Goal: Task Accomplishment & Management: Manage account settings

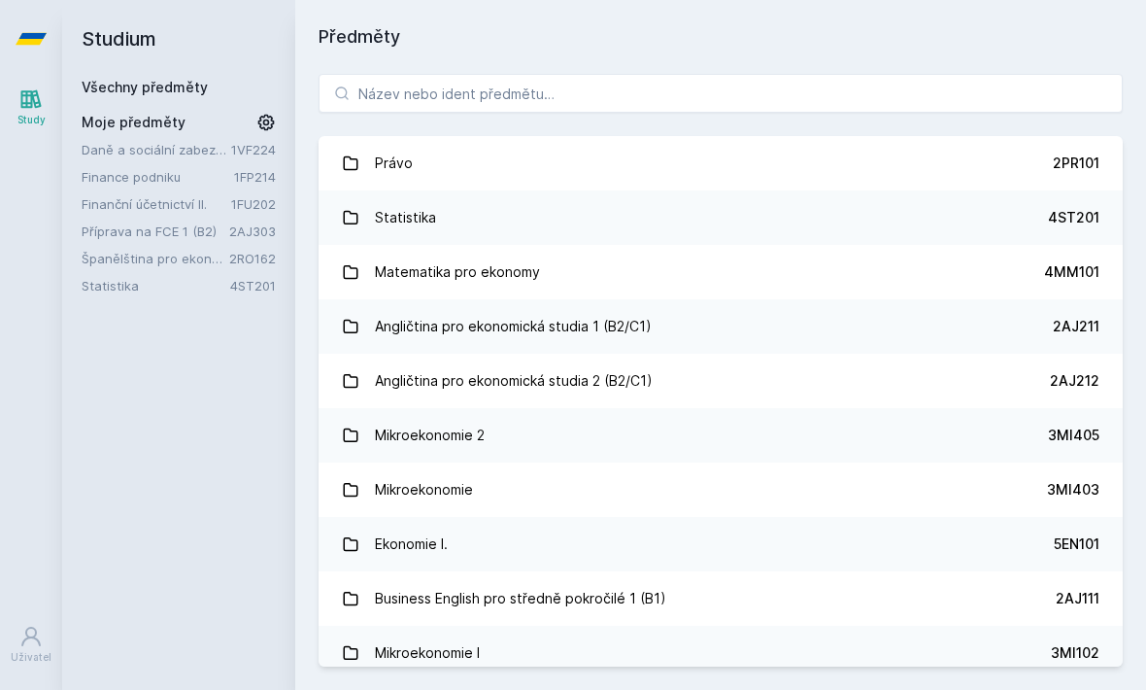
click at [888, 225] on link "Statistika 4ST201" at bounding box center [721, 217] width 804 height 54
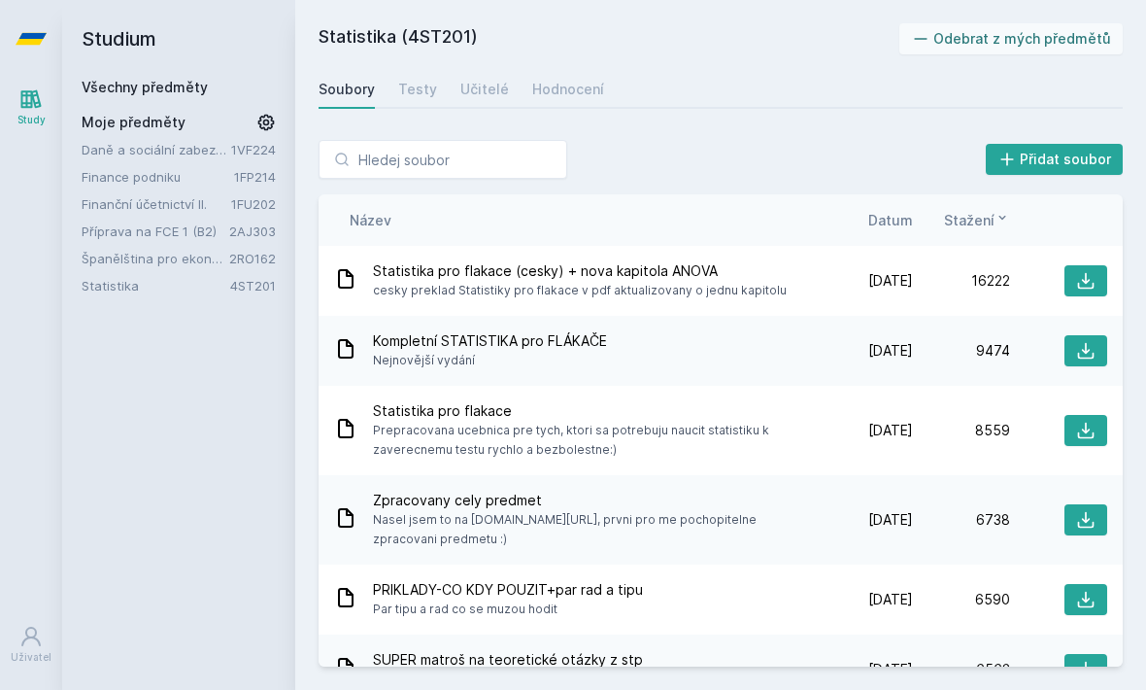
scroll to position [53, 0]
click at [432, 80] on div "Testy" at bounding box center [417, 89] width 39 height 19
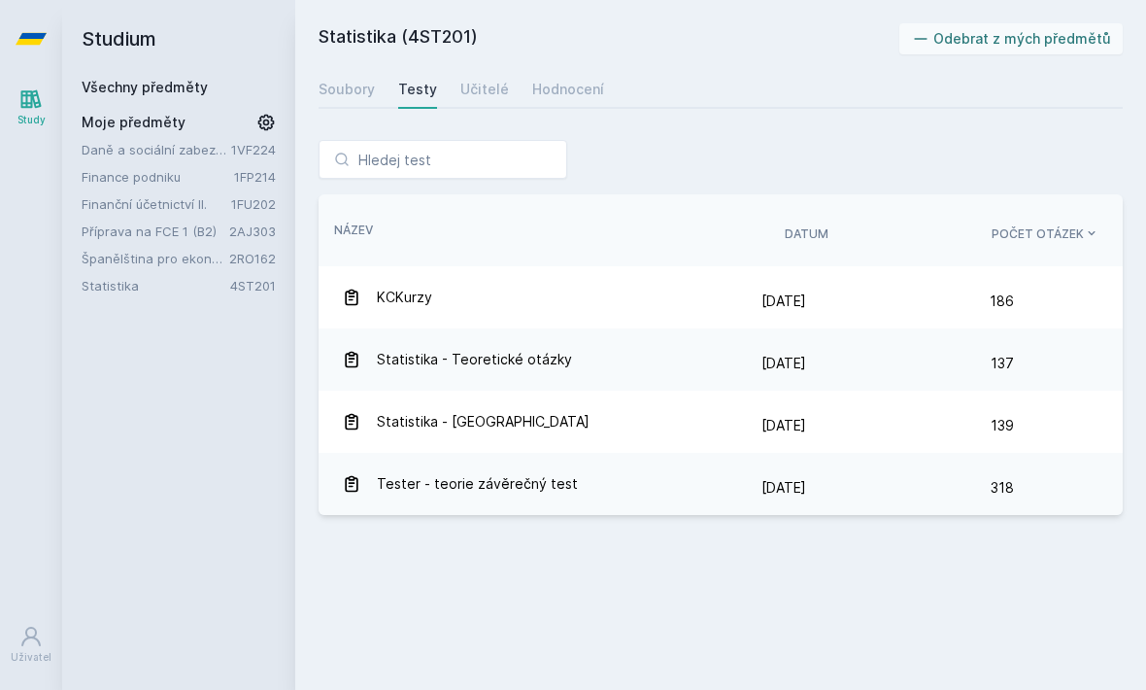
click at [487, 70] on link "Učitelé" at bounding box center [484, 89] width 49 height 39
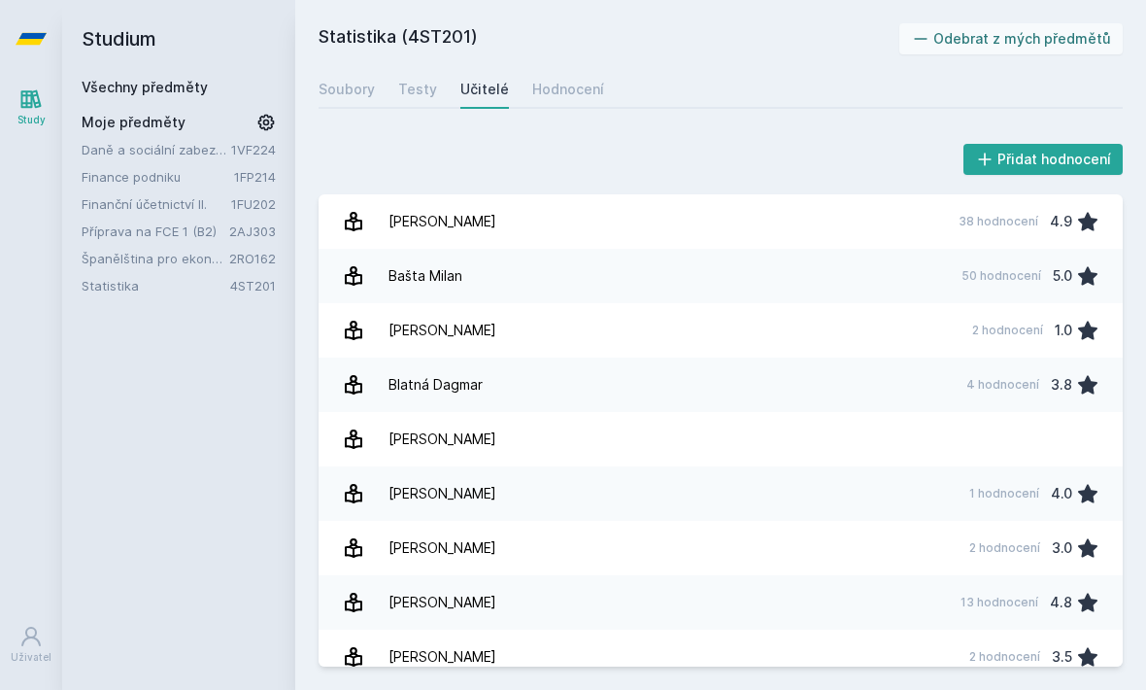
click at [563, 80] on div "Hodnocení" at bounding box center [568, 89] width 72 height 19
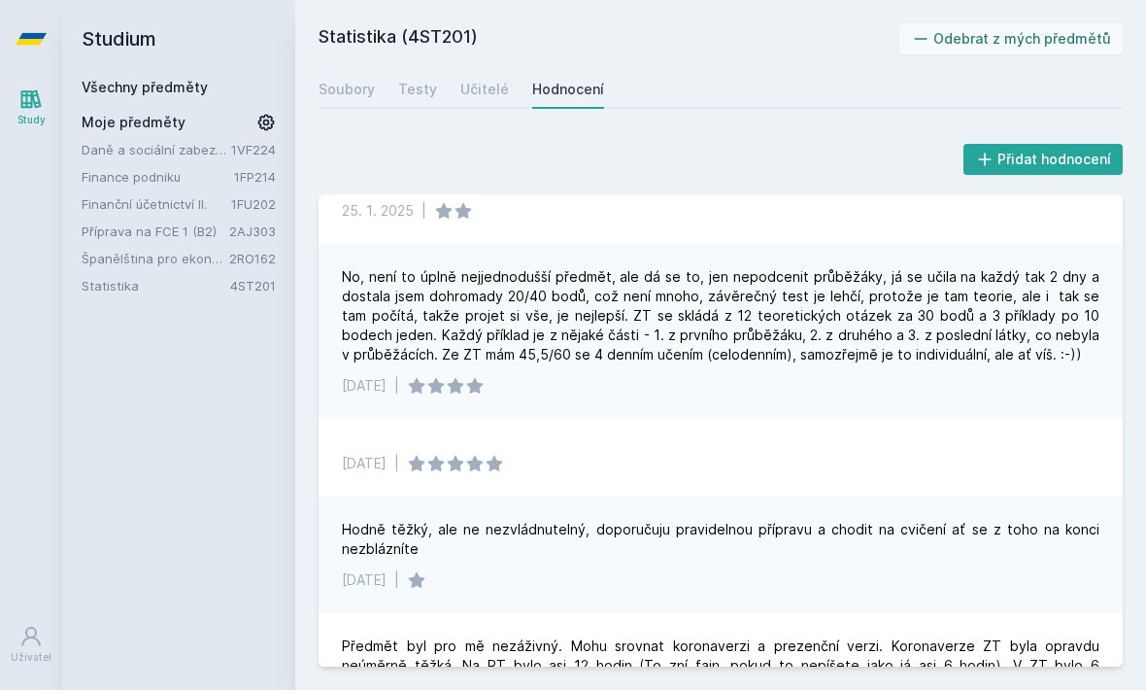
scroll to position [71, 0]
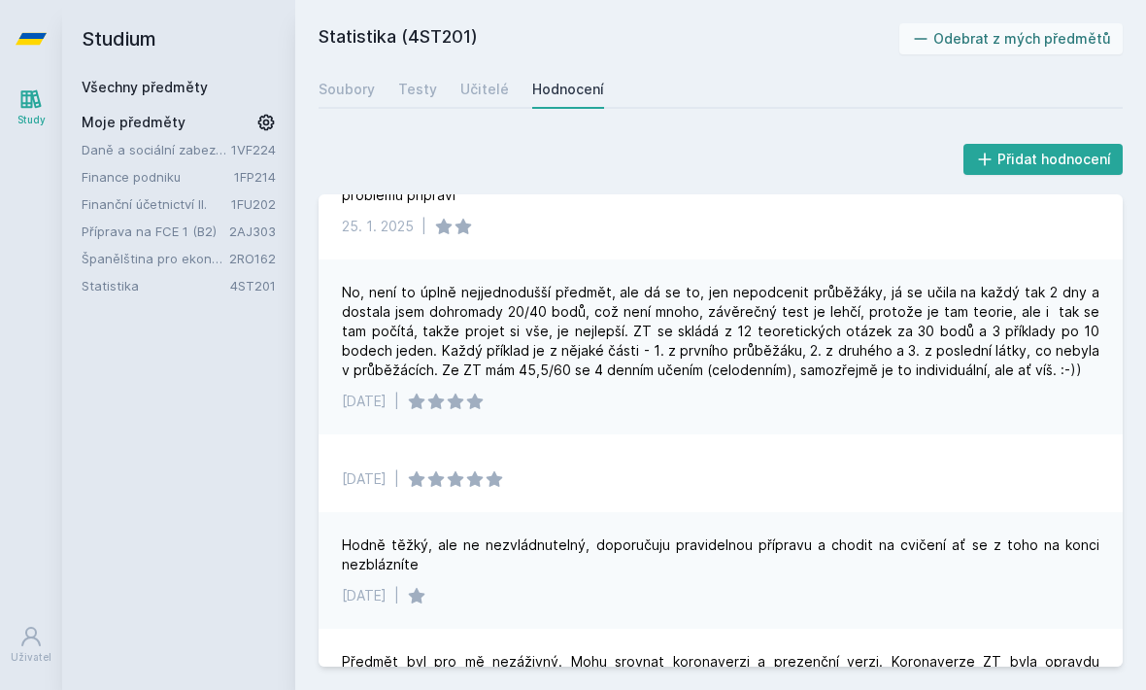
click at [185, 79] on link "Všechny předměty" at bounding box center [145, 87] width 126 height 17
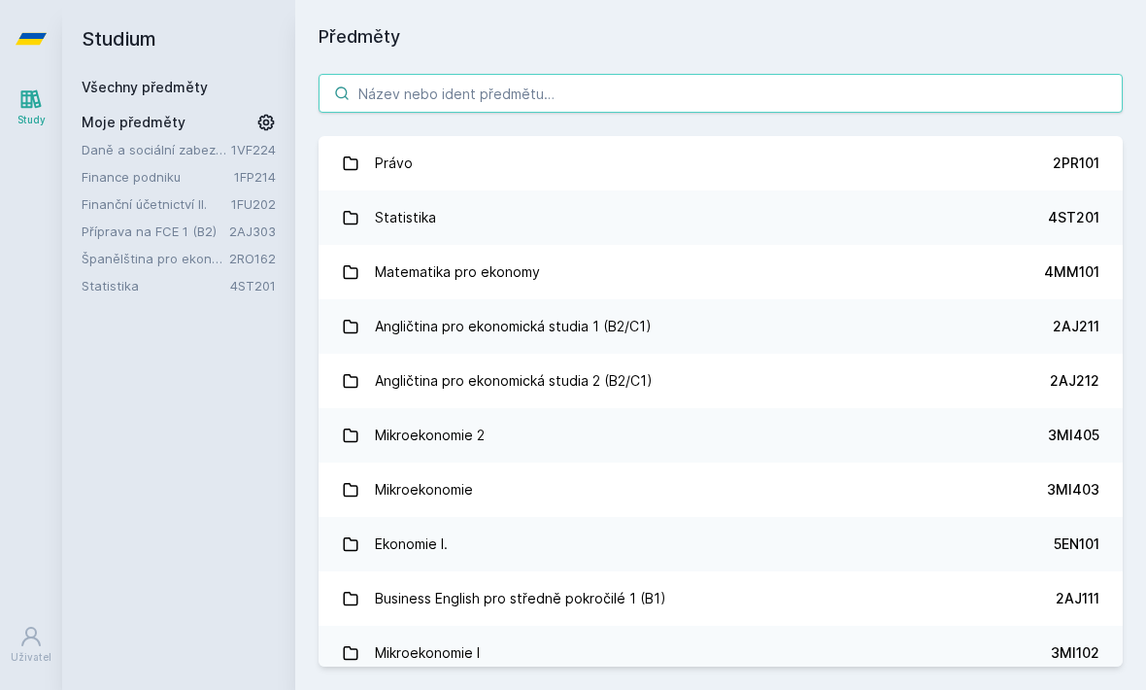
click at [609, 74] on input "search" at bounding box center [721, 93] width 804 height 39
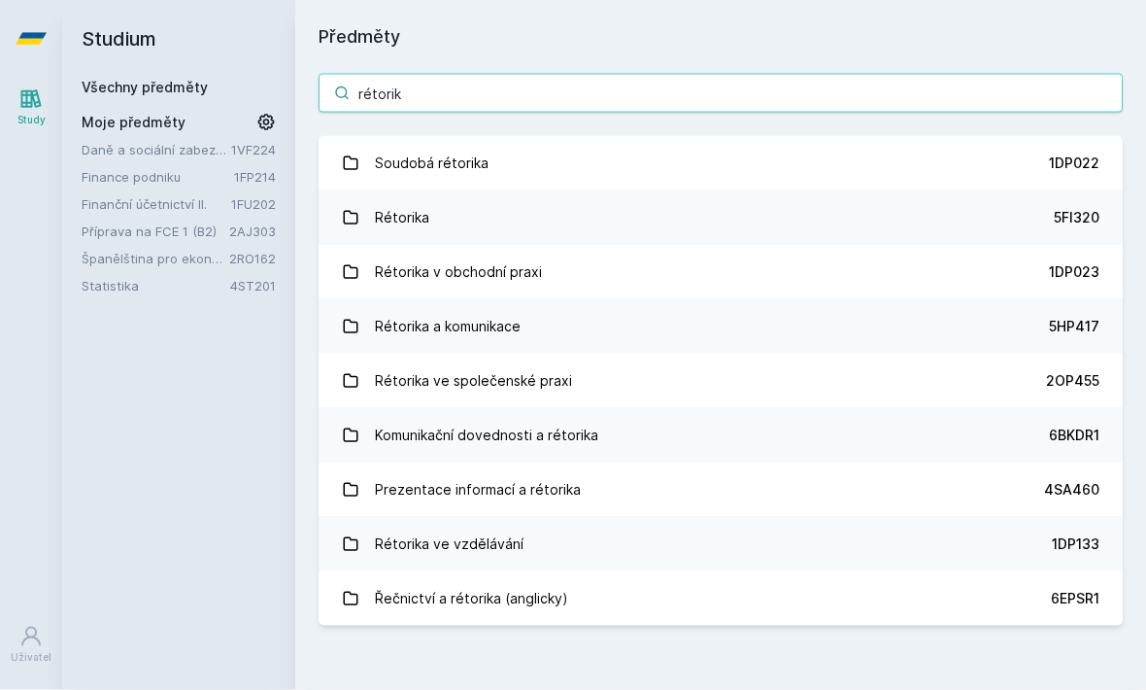
type input "rétorika"
click at [660, 299] on link "Rétorika a komunikace 5HP417" at bounding box center [721, 326] width 804 height 54
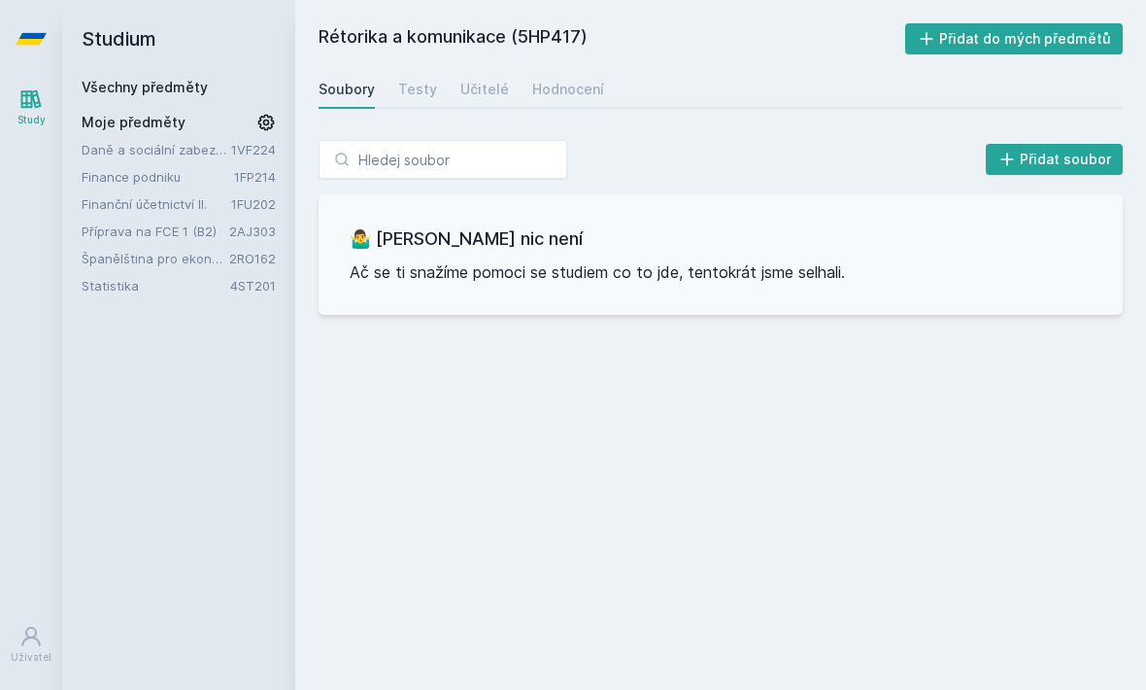
click at [224, 113] on div "Moje předměty" at bounding box center [179, 122] width 194 height 19
click at [174, 113] on span "Moje předměty" at bounding box center [134, 122] width 104 height 19
click at [221, 78] on div "Všechny předměty" at bounding box center [179, 87] width 194 height 19
click at [168, 79] on link "Všechny předměty" at bounding box center [145, 87] width 126 height 17
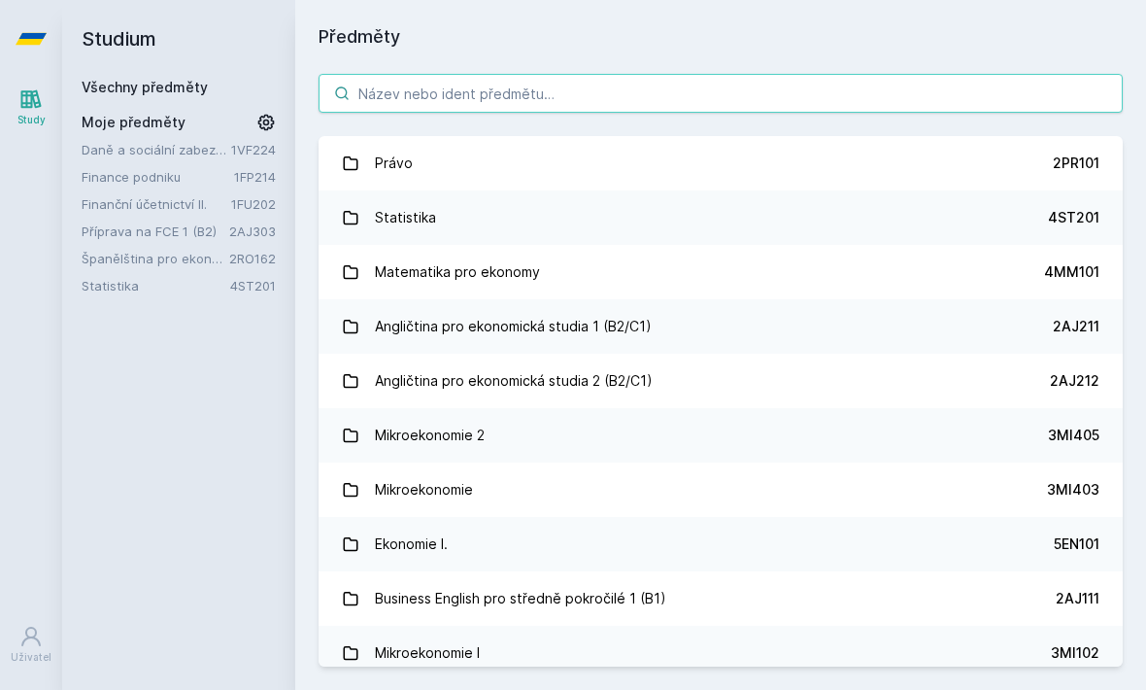
click at [545, 74] on input "search" at bounding box center [721, 93] width 804 height 39
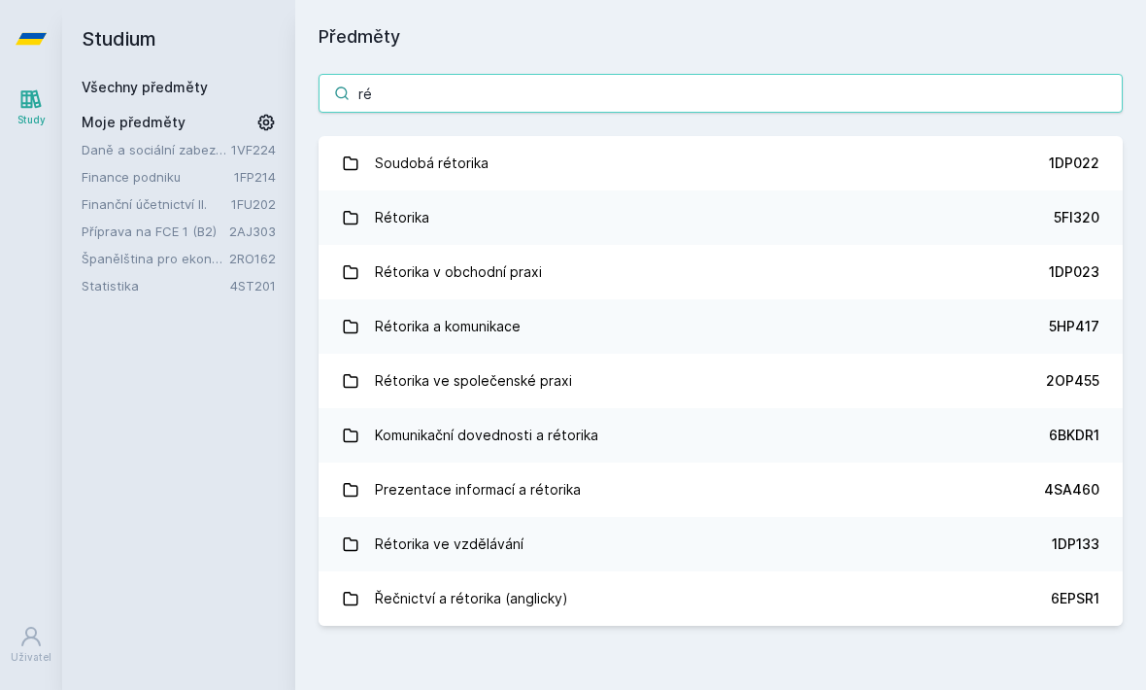
type input "r"
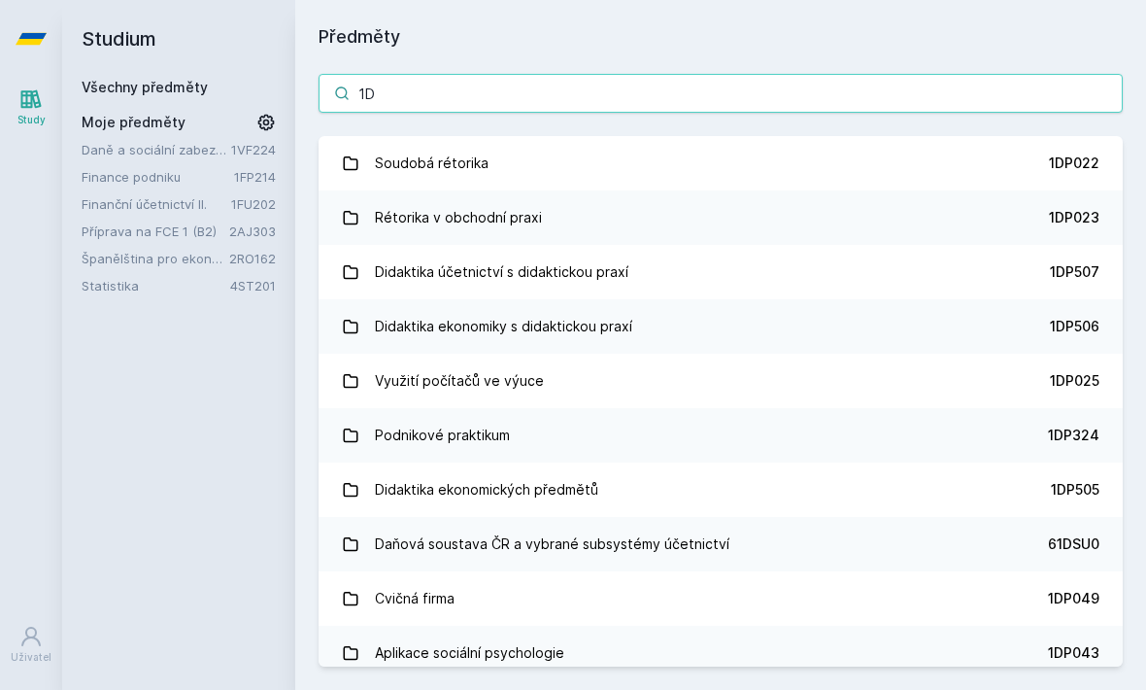
type input "1DP"
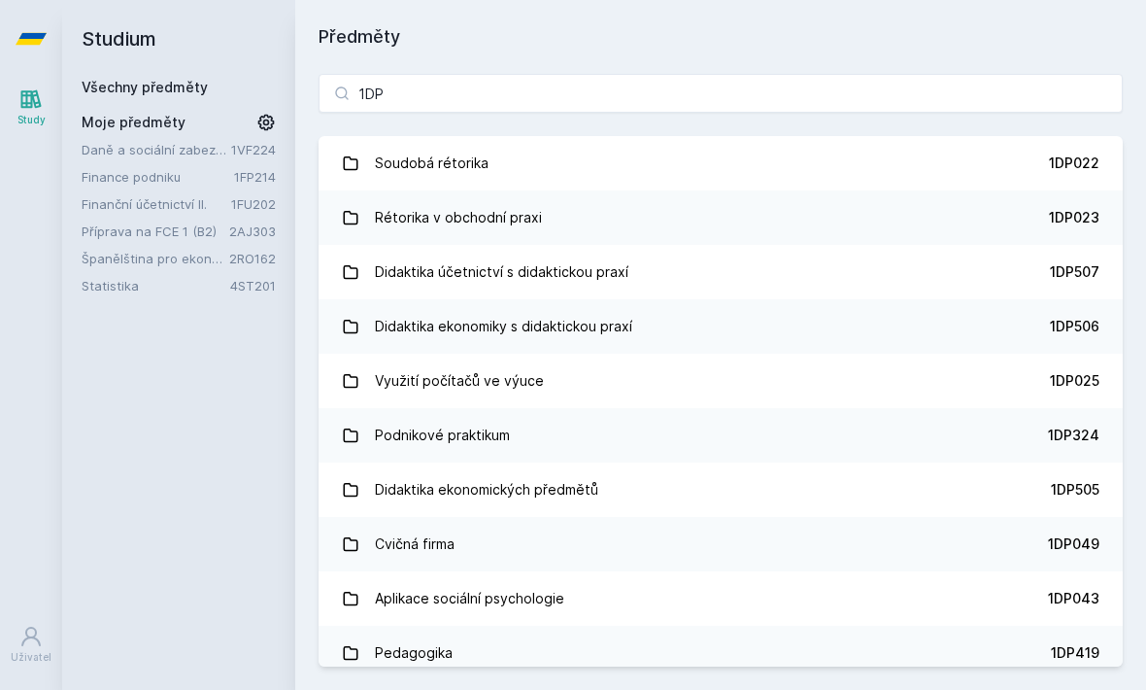
click at [595, 170] on link "Soudobá rétorika 1DP022" at bounding box center [721, 163] width 804 height 54
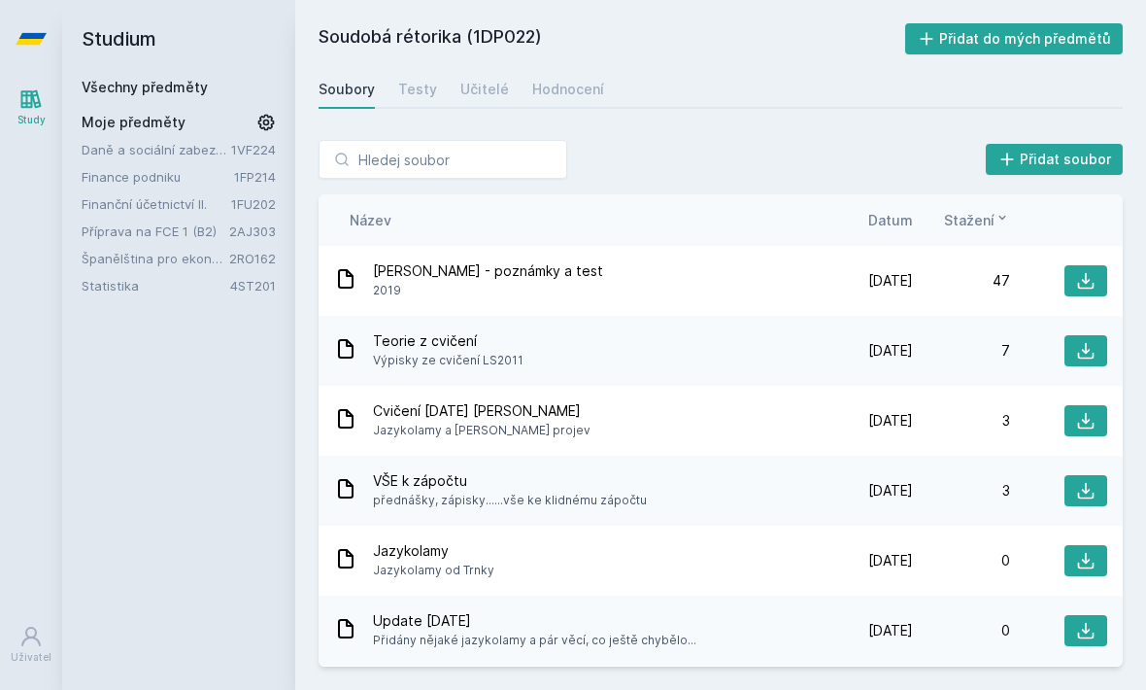
click at [491, 100] on link "Učitelé" at bounding box center [484, 89] width 49 height 39
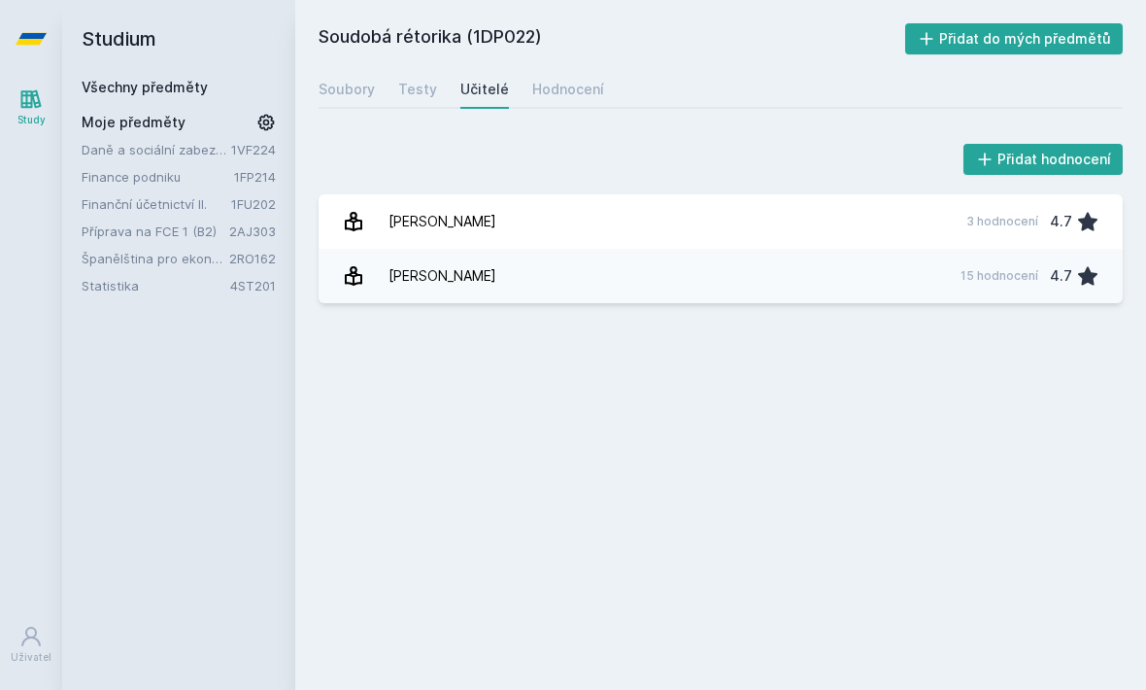
click at [582, 85] on div "Hodnocení" at bounding box center [568, 89] width 72 height 19
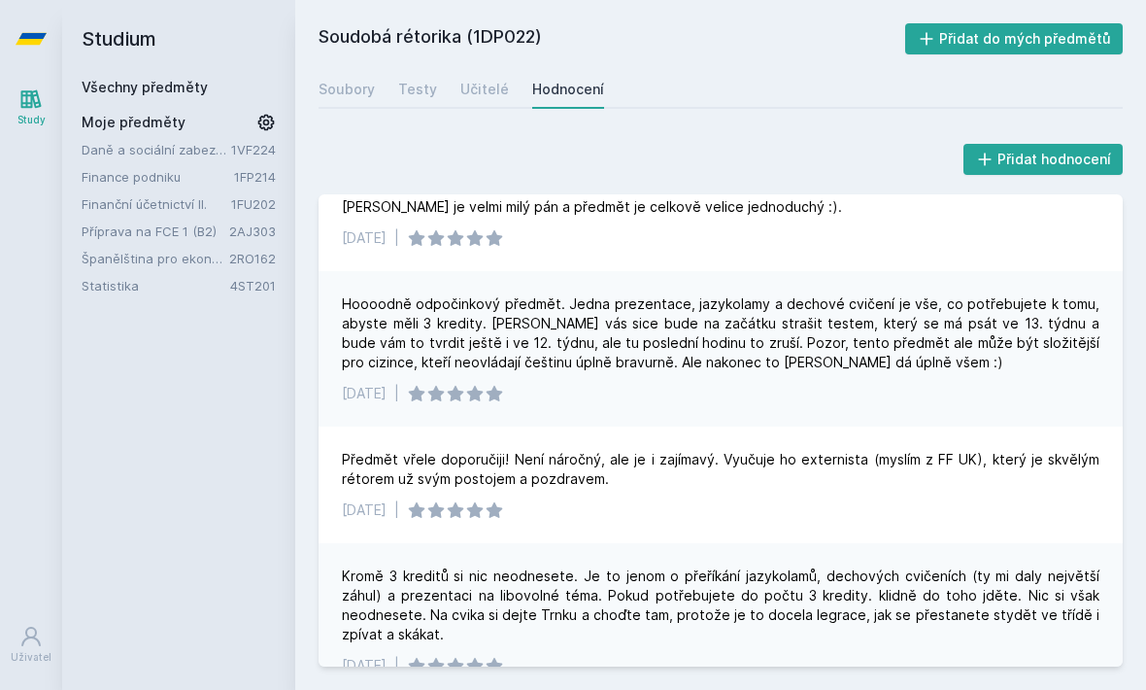
scroll to position [488, 0]
click at [480, 87] on div "Učitelé" at bounding box center [484, 89] width 49 height 19
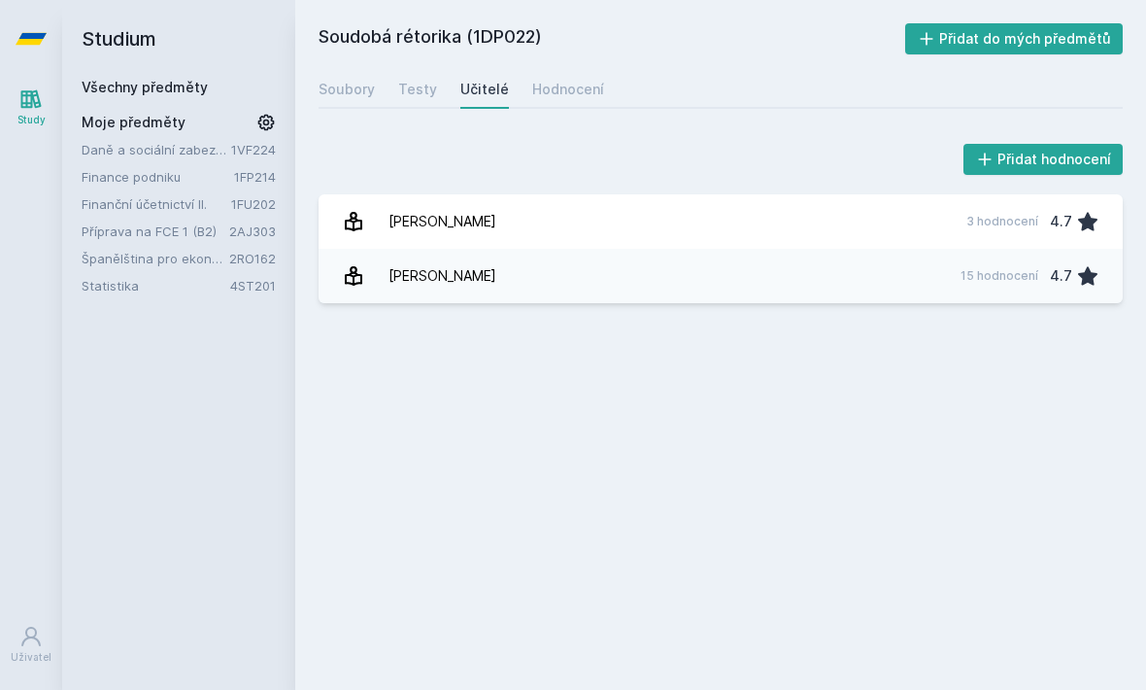
click at [206, 181] on link "Finance podniku" at bounding box center [158, 176] width 153 height 19
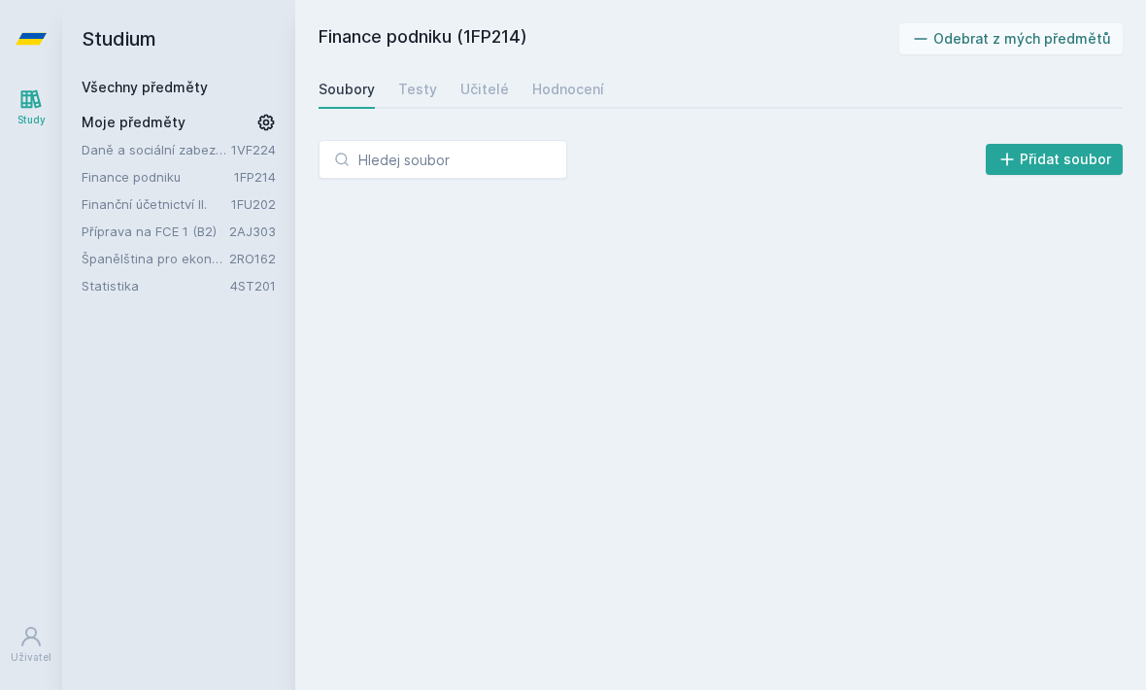
click at [477, 97] on div "Učitelé" at bounding box center [484, 89] width 49 height 19
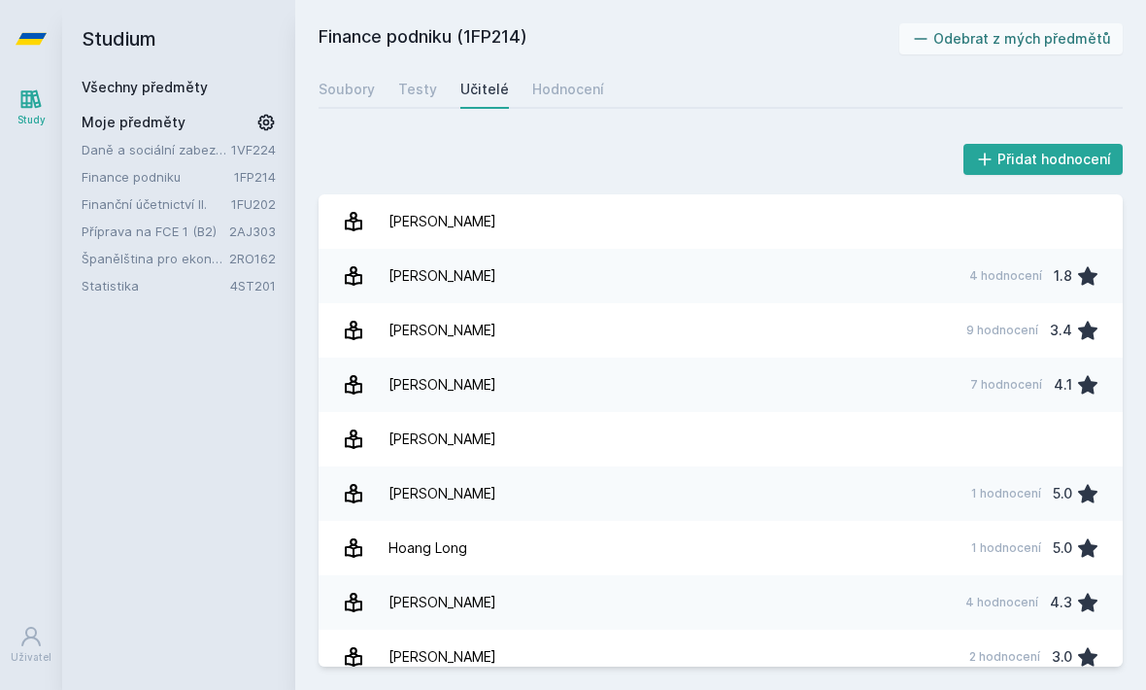
click at [558, 85] on div "Hodnocení" at bounding box center [568, 89] width 72 height 19
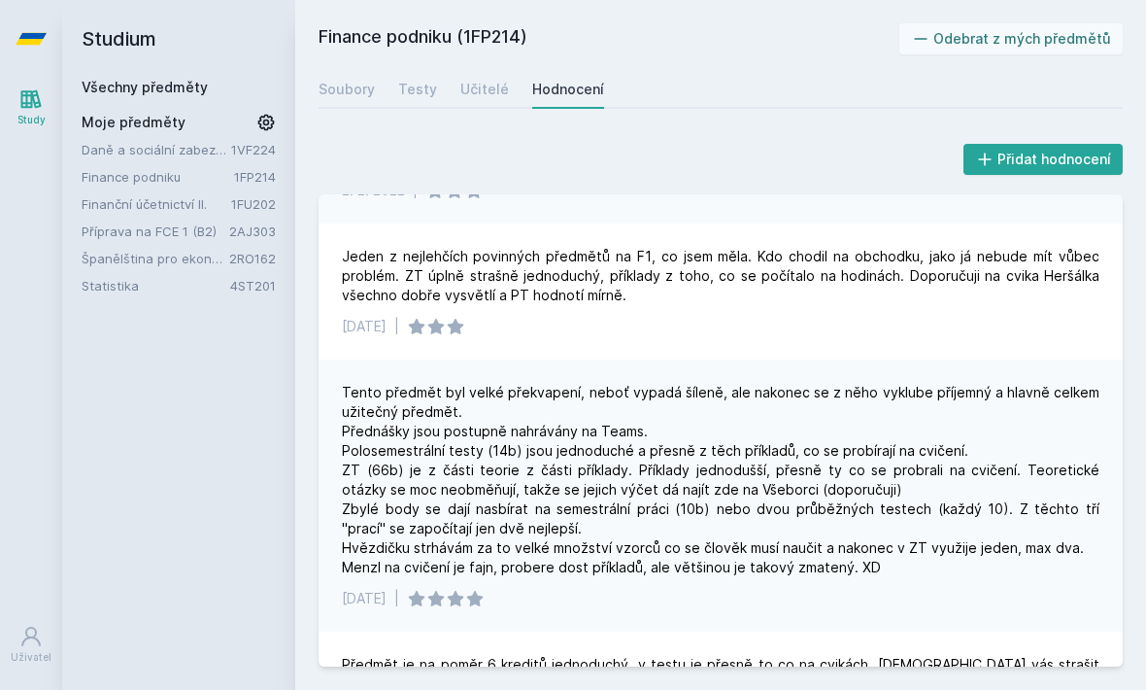
scroll to position [360, 0]
click at [201, 92] on link "Všechny předměty" at bounding box center [145, 87] width 126 height 17
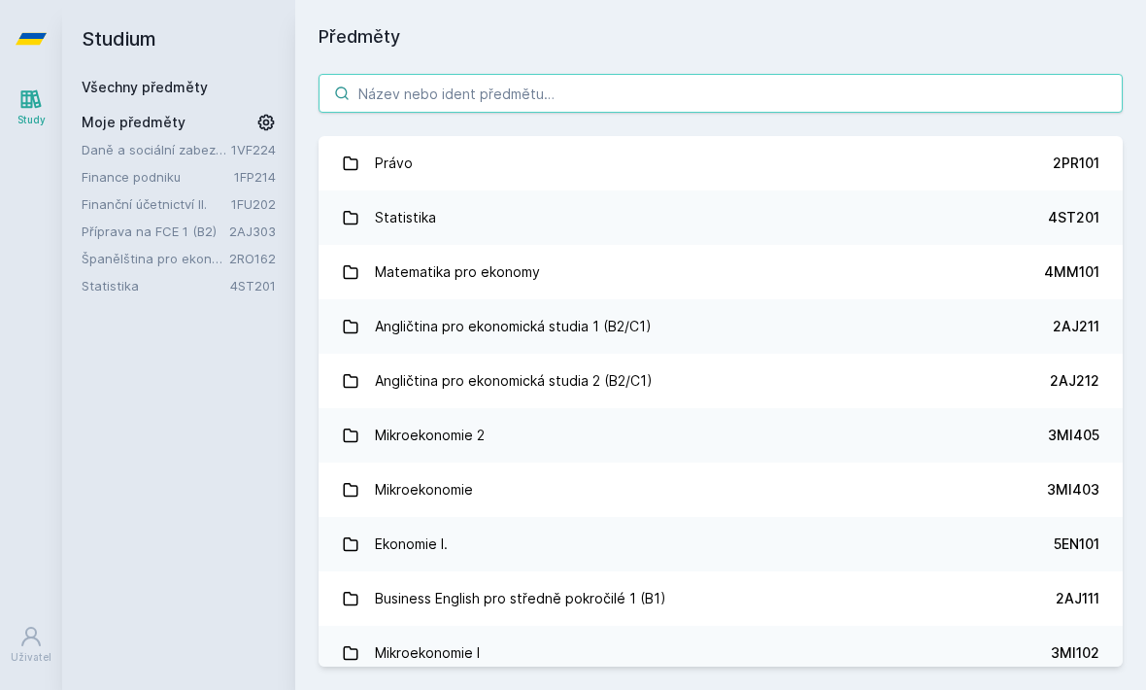
click at [528, 89] on input "search" at bounding box center [721, 93] width 804 height 39
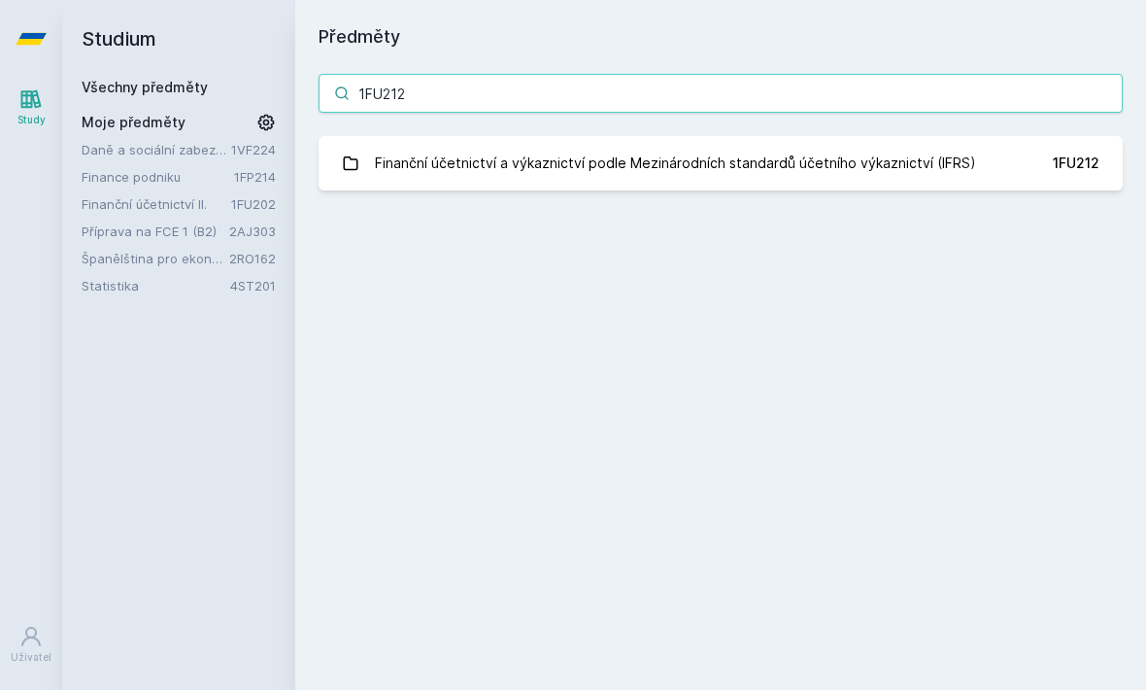
type input "1FU212"
click at [644, 172] on div "Finanční účetnictví a výkaznictví podle Mezinárodních standardů účetního výkazn…" at bounding box center [675, 163] width 601 height 39
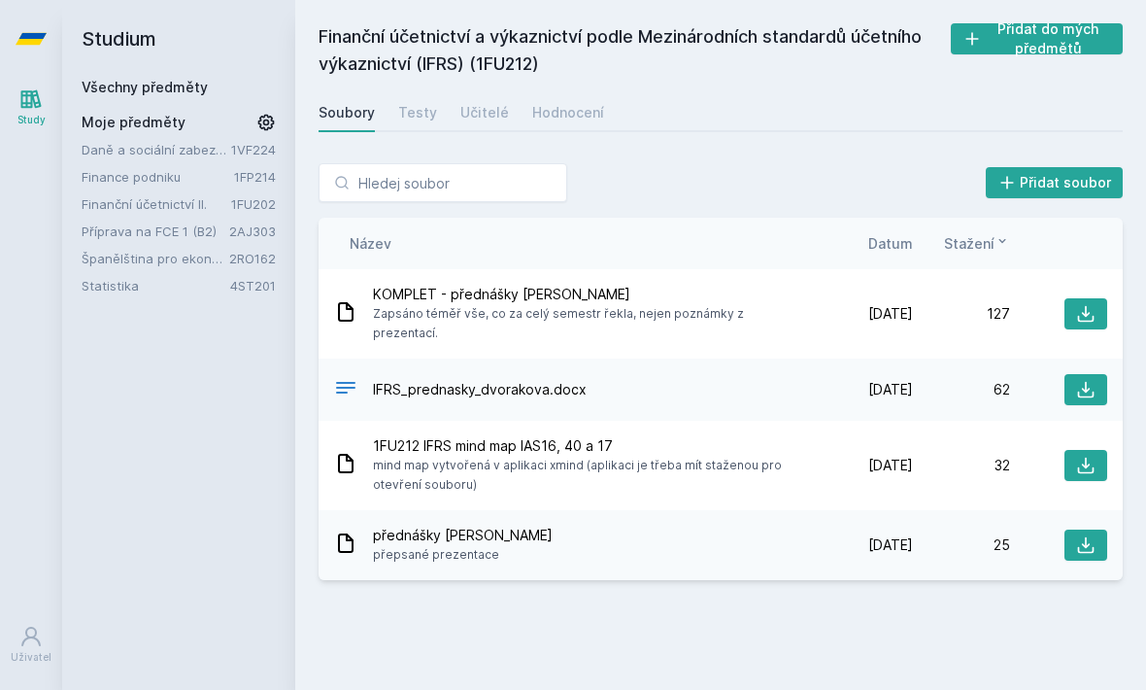
click at [570, 110] on div "Hodnocení" at bounding box center [568, 112] width 72 height 19
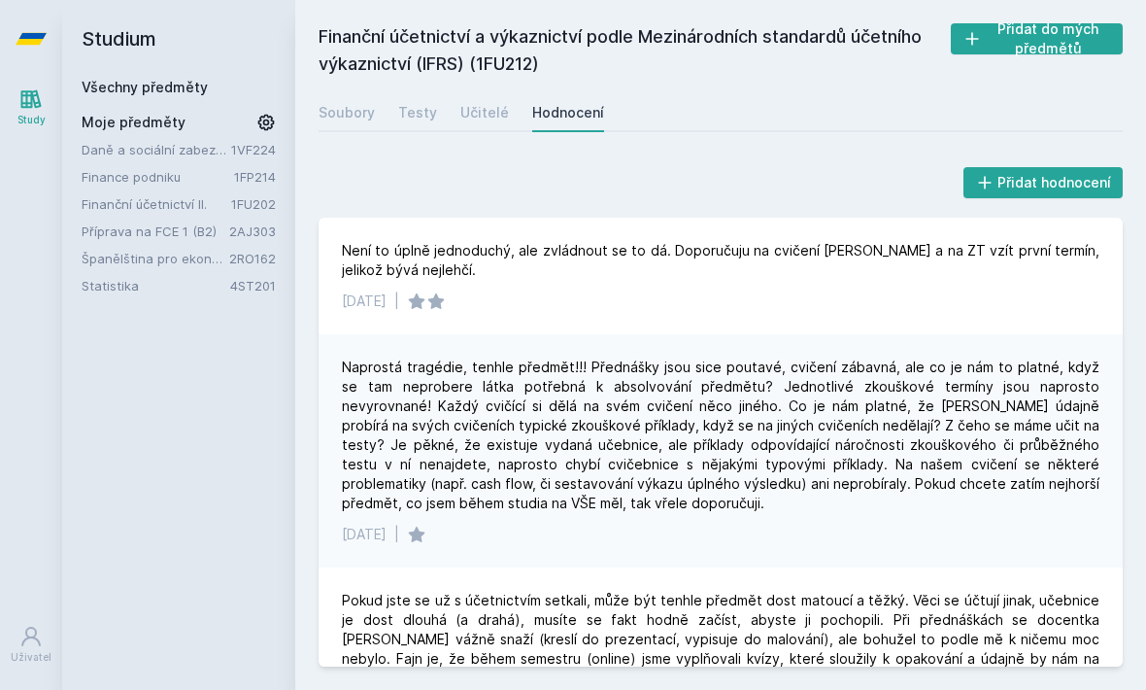
click at [1078, 42] on button "Přidat do mých předmětů" at bounding box center [1037, 38] width 172 height 31
click at [223, 202] on link "Finanční účetnictví II." at bounding box center [157, 203] width 150 height 19
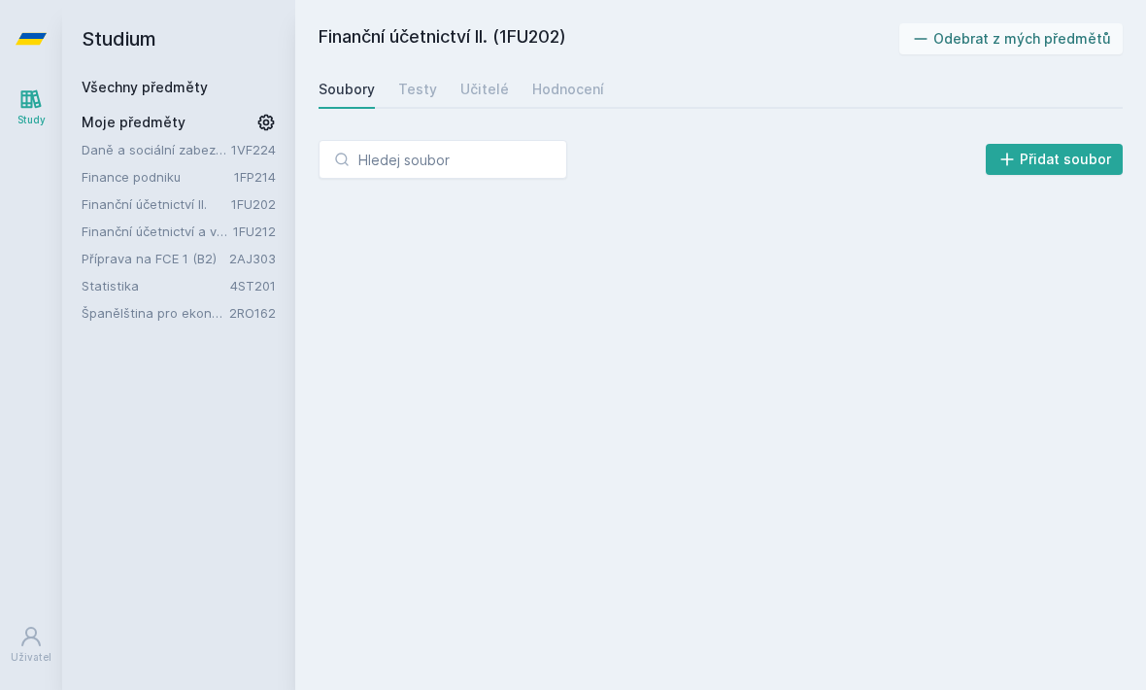
click at [547, 85] on div "Hodnocení" at bounding box center [568, 89] width 72 height 19
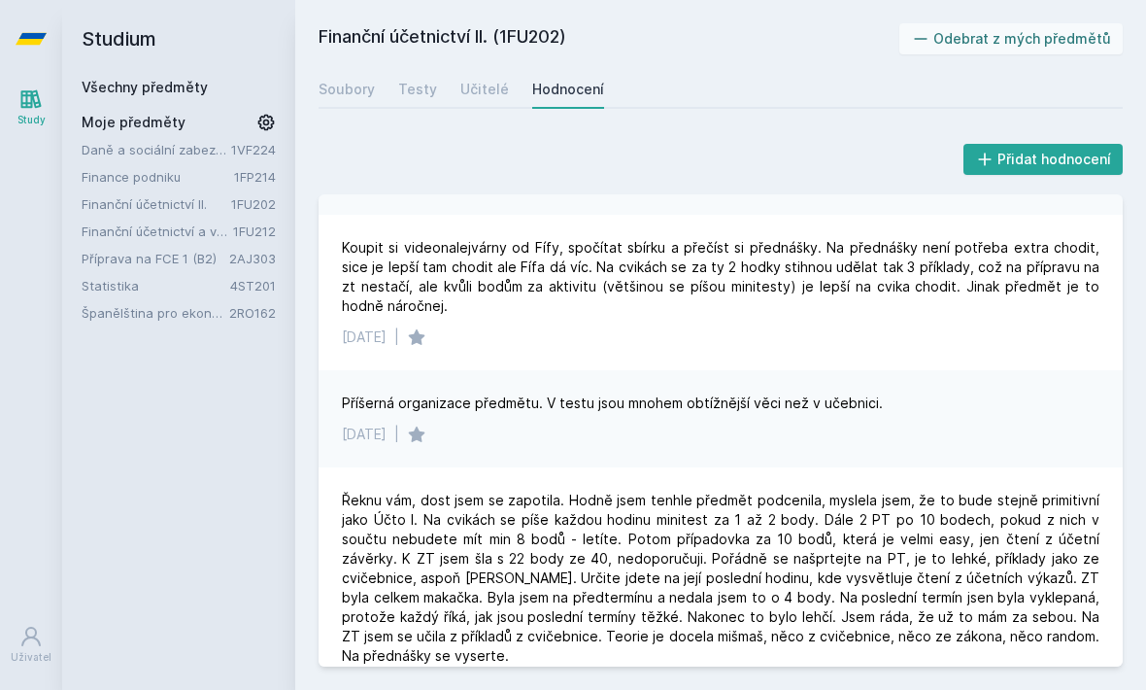
scroll to position [369, 0]
